Goal: Information Seeking & Learning: Understand process/instructions

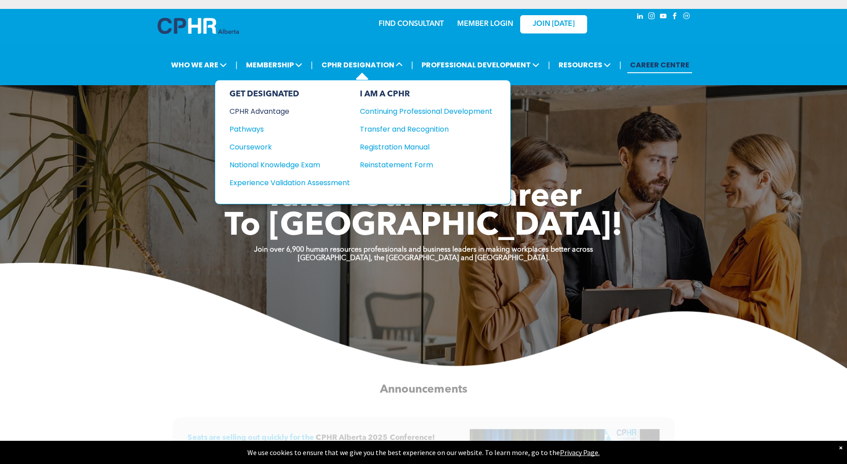
click at [277, 114] on div "CPHR Advantage" at bounding box center [283, 111] width 108 height 11
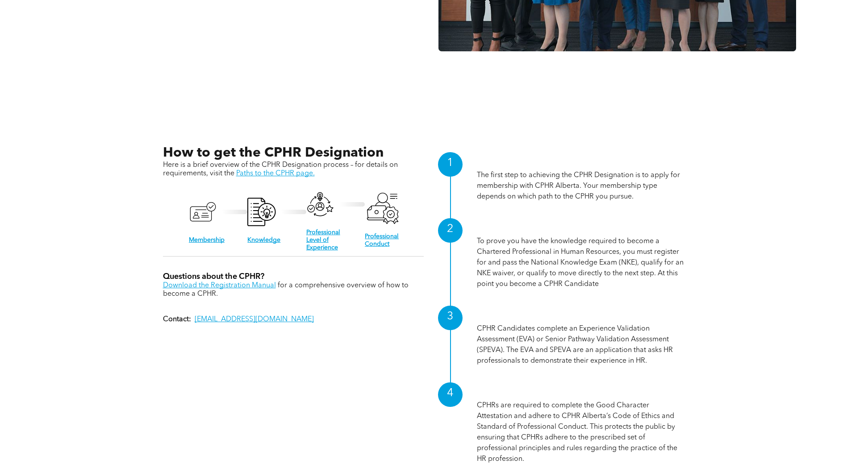
scroll to position [937, 0]
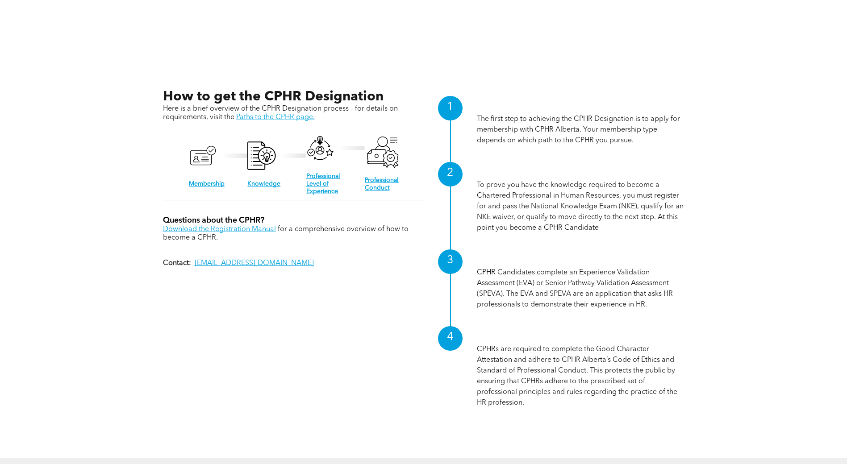
click at [845, 261] on div "How to get the CPHR Designation Here is a brief overview of the CPHR Designatio…" at bounding box center [423, 253] width 847 height 411
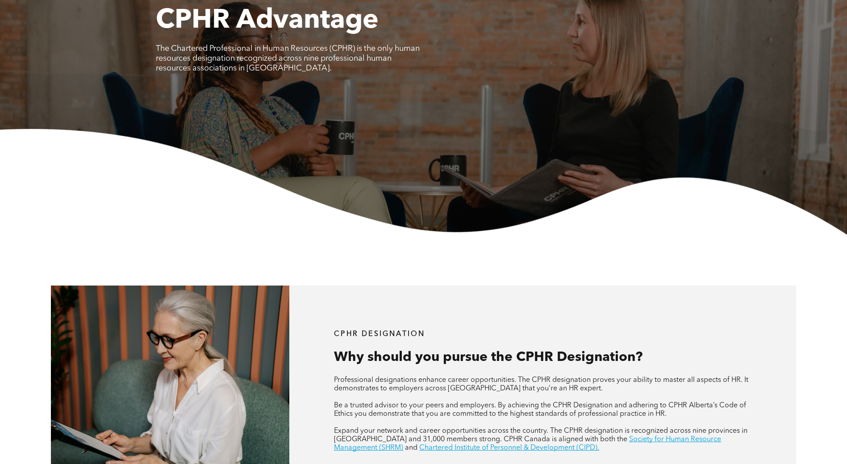
scroll to position [0, 0]
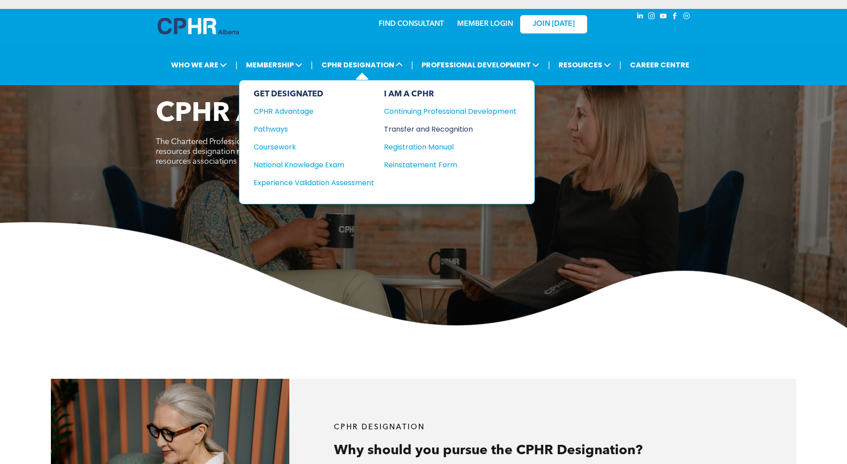
click at [427, 129] on div "Transfer and Recognition" at bounding box center [443, 129] width 119 height 11
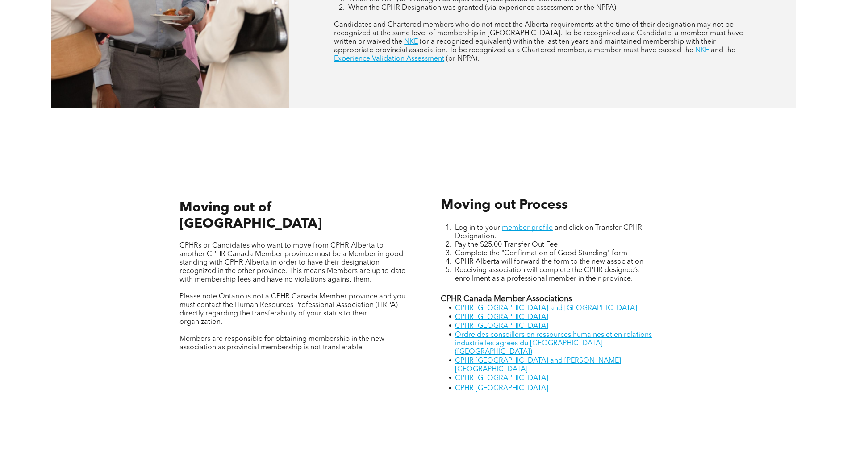
scroll to position [625, 0]
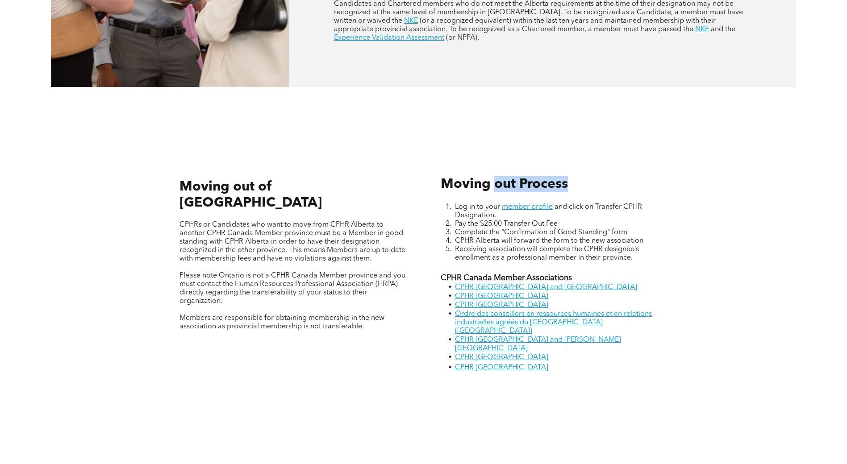
drag, startPoint x: 493, startPoint y: 190, endPoint x: 568, endPoint y: 194, distance: 75.5
click at [568, 194] on div "Log in to your member profile and click on Transfer CPHR Designation. Pay the $…" at bounding box center [553, 276] width 241 height 208
click at [685, 257] on div "Moving out of [GEOGRAPHIC_DATA] CPHRs or Candidates who want to move from CPHR …" at bounding box center [424, 276] width 536 height 276
click at [533, 288] on link "CPHR [GEOGRAPHIC_DATA] and [GEOGRAPHIC_DATA]" at bounding box center [546, 287] width 182 height 7
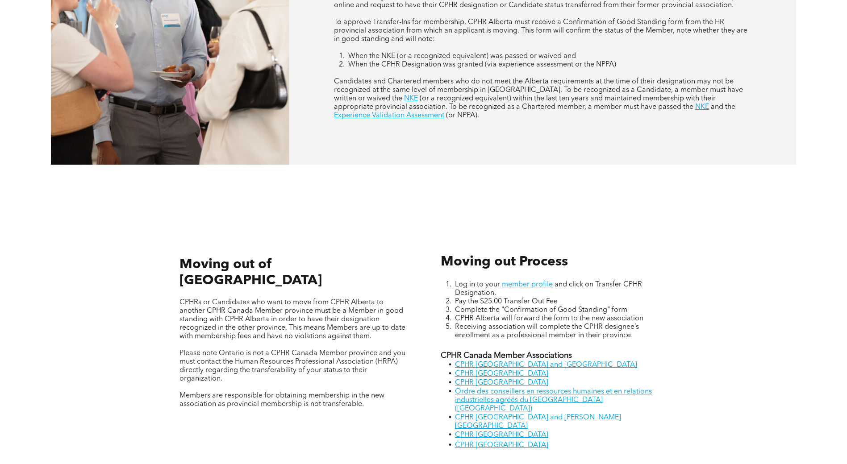
scroll to position [536, 0]
